Goal: Task Accomplishment & Management: Use online tool/utility

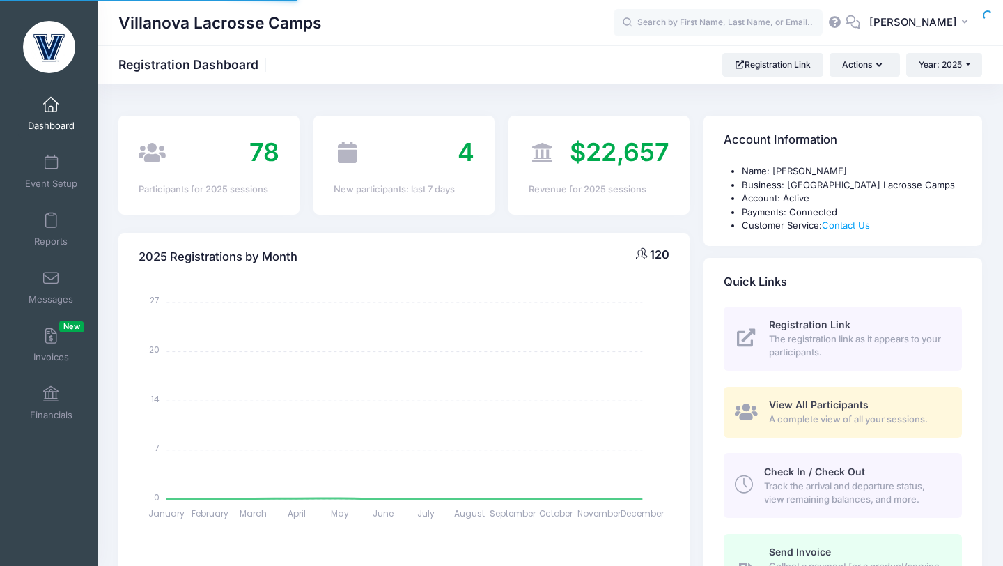
select select
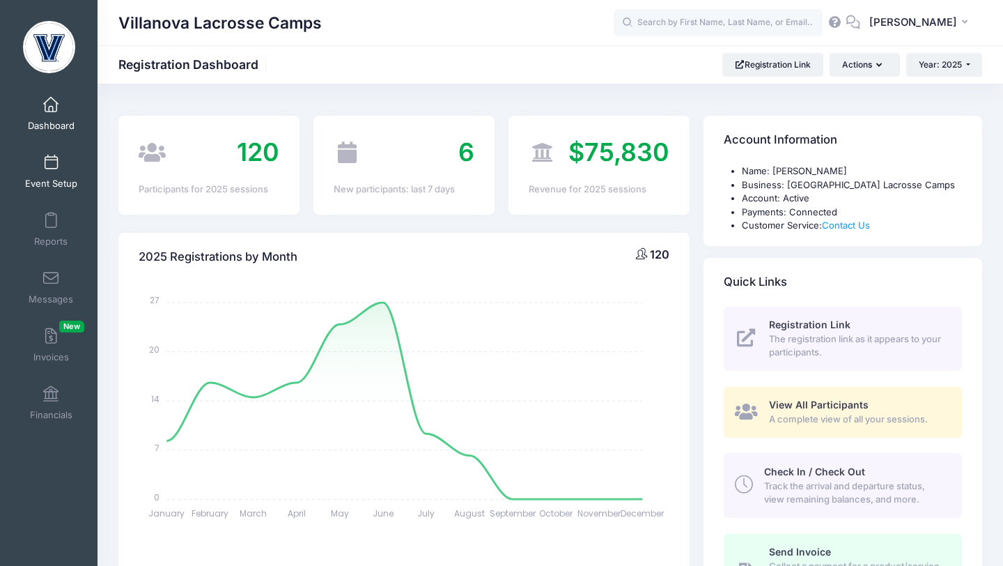
click at [53, 177] on link "Event Setup" at bounding box center [51, 171] width 66 height 49
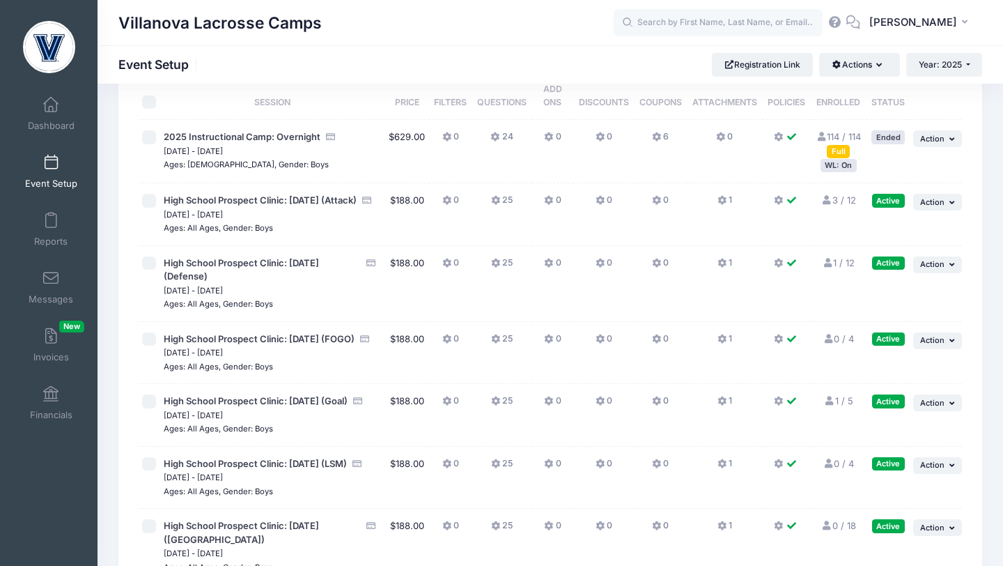
scroll to position [36, 0]
